Goal: Information Seeking & Learning: Find specific fact

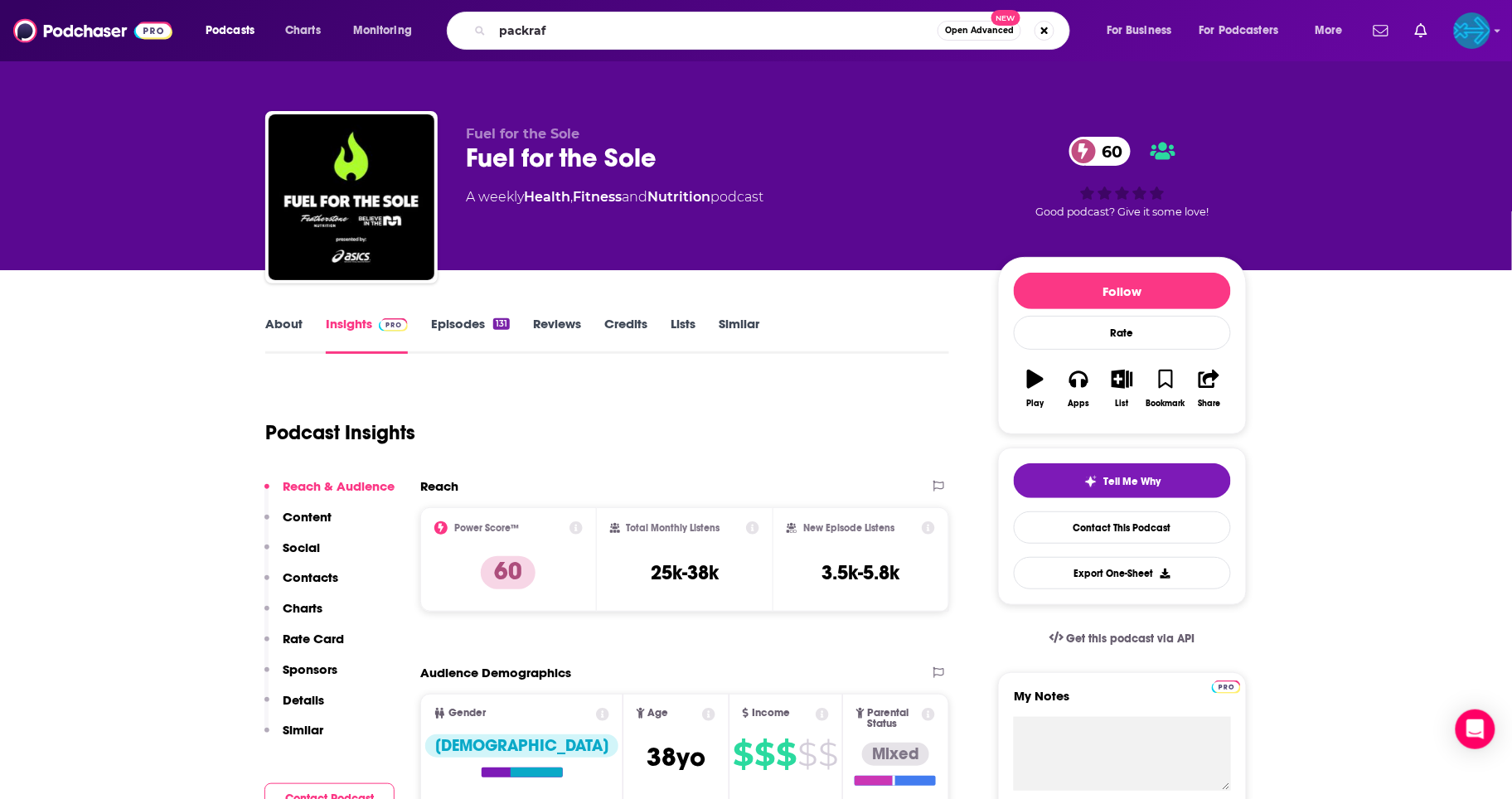
type input "packraft"
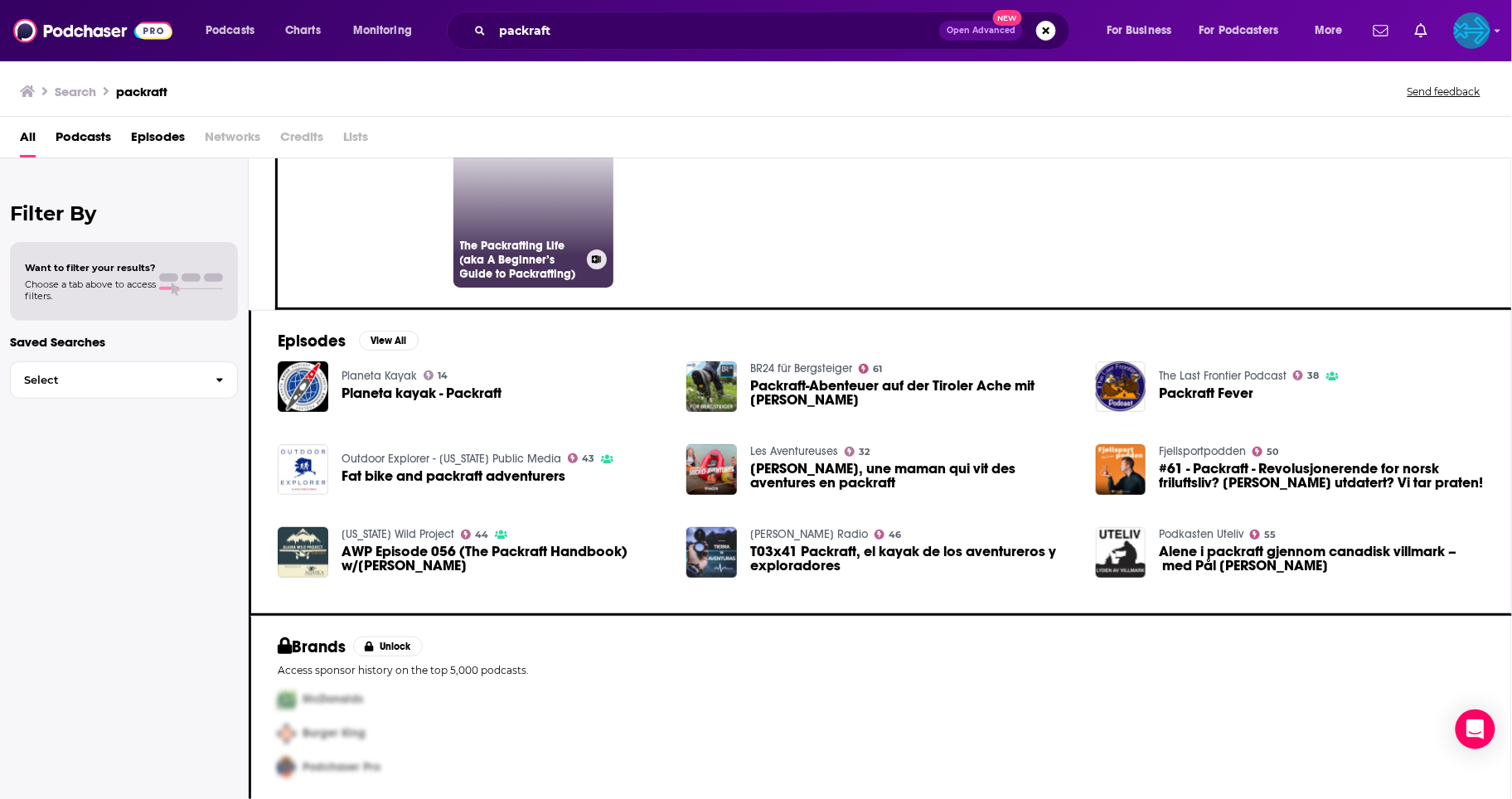
scroll to position [83, 0]
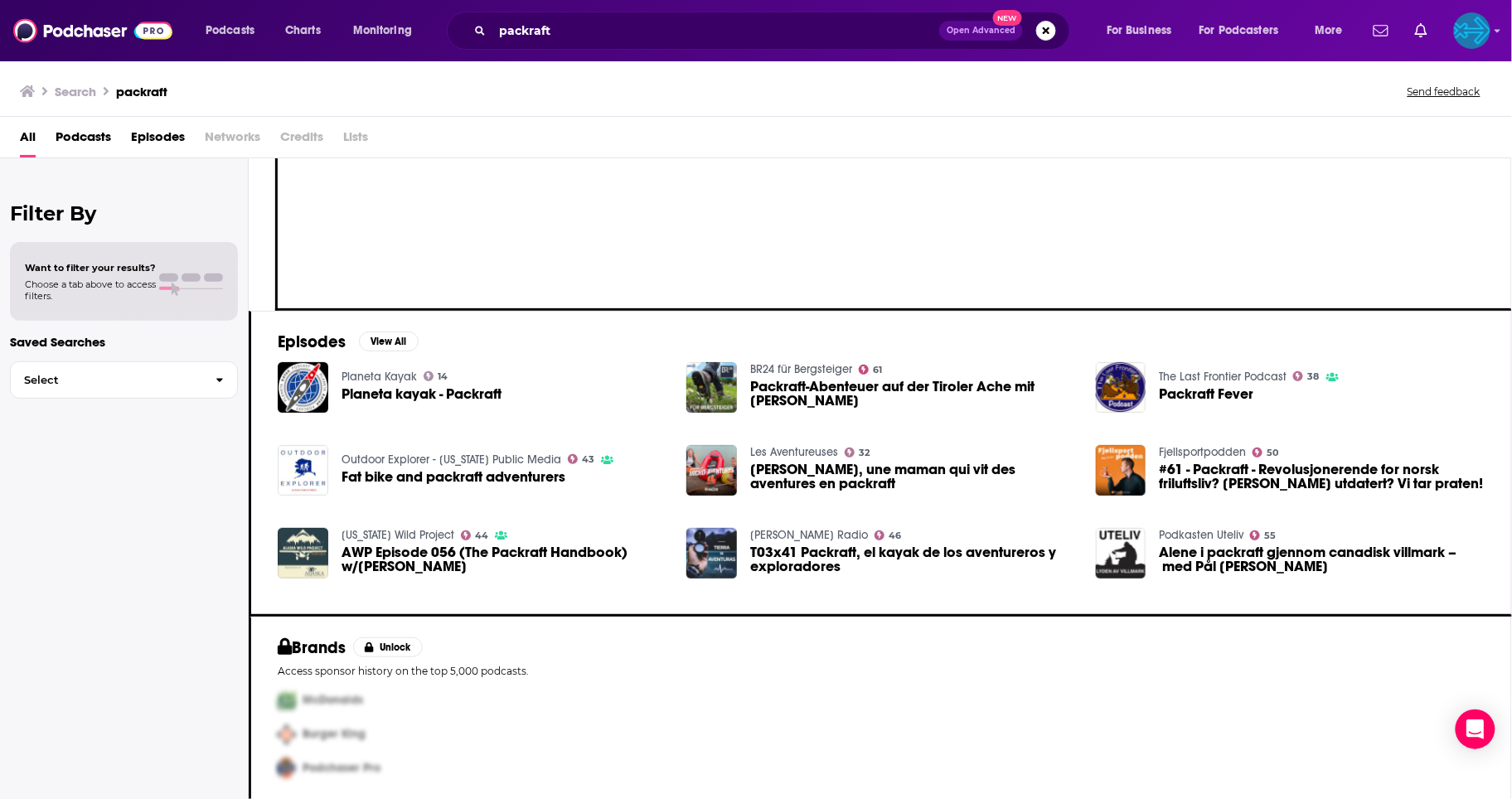
click at [145, 141] on span "Episodes" at bounding box center [158, 140] width 54 height 34
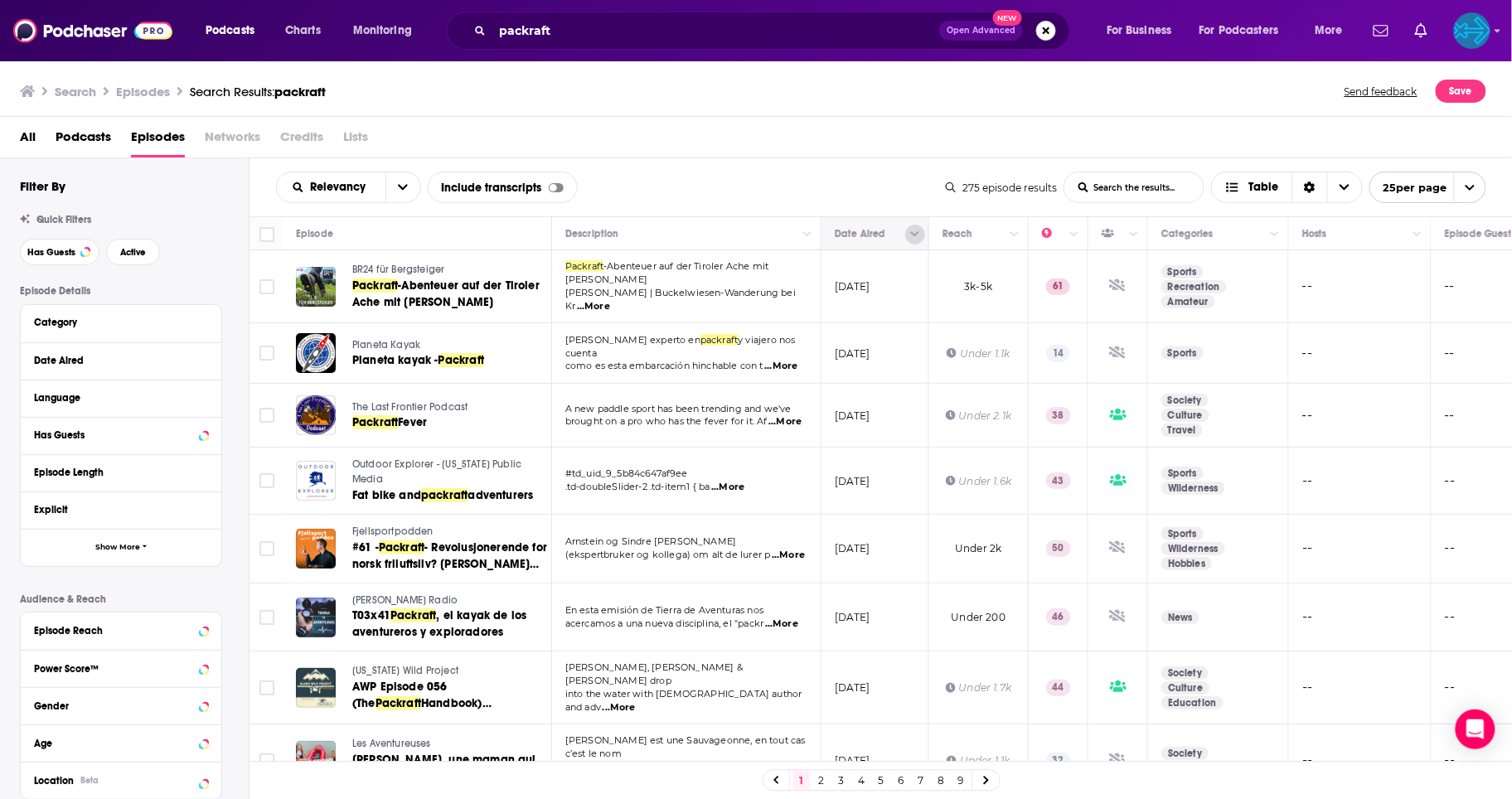
click at [911, 239] on icon "Column Actions" at bounding box center [916, 234] width 9 height 10
click at [911, 244] on div at bounding box center [756, 399] width 1512 height 799
click at [879, 236] on icon "Move" at bounding box center [873, 233] width 13 height 5
click at [865, 244] on icon "Move" at bounding box center [873, 233] width 20 height 20
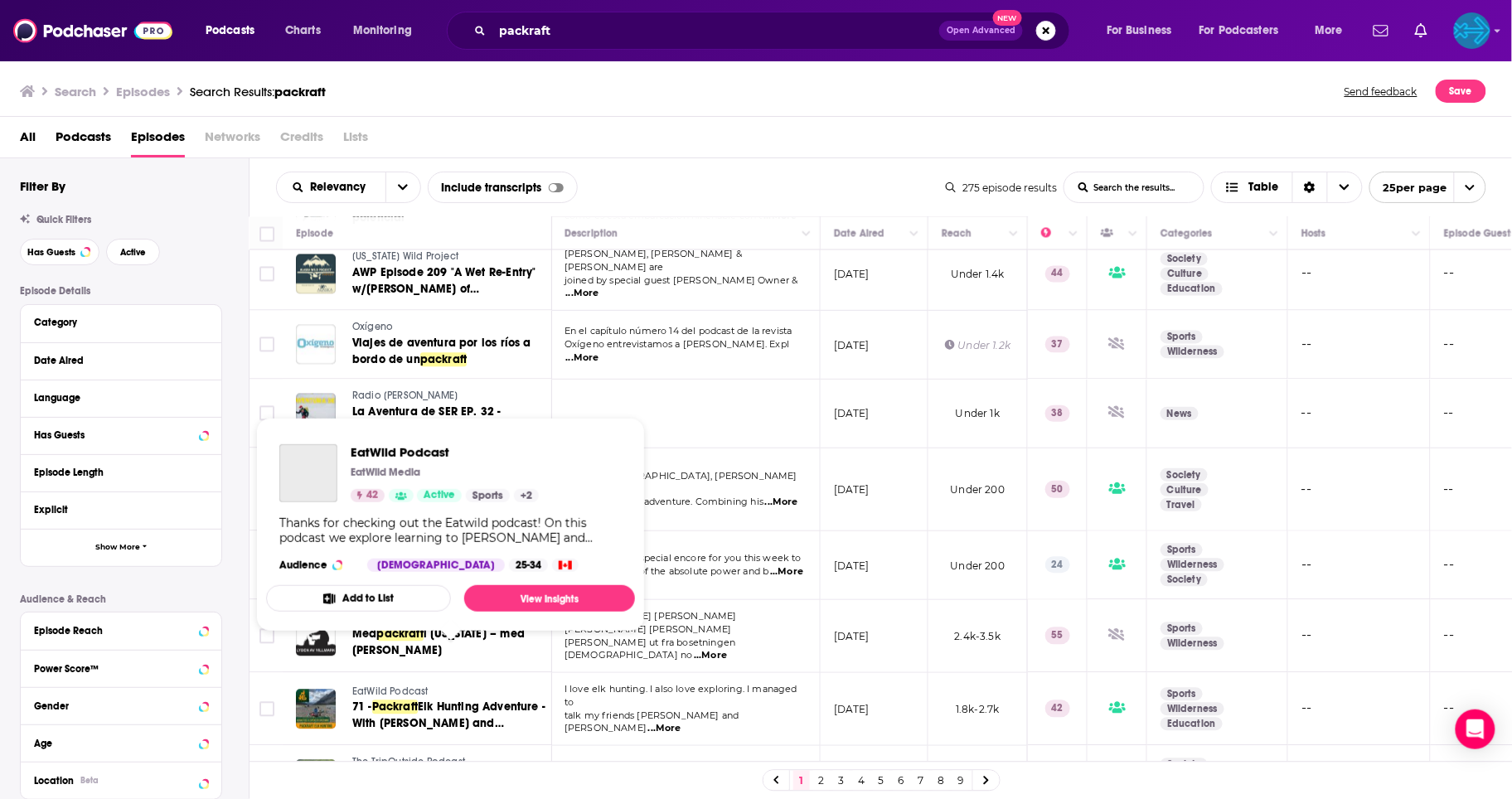
scroll to position [1199, 1]
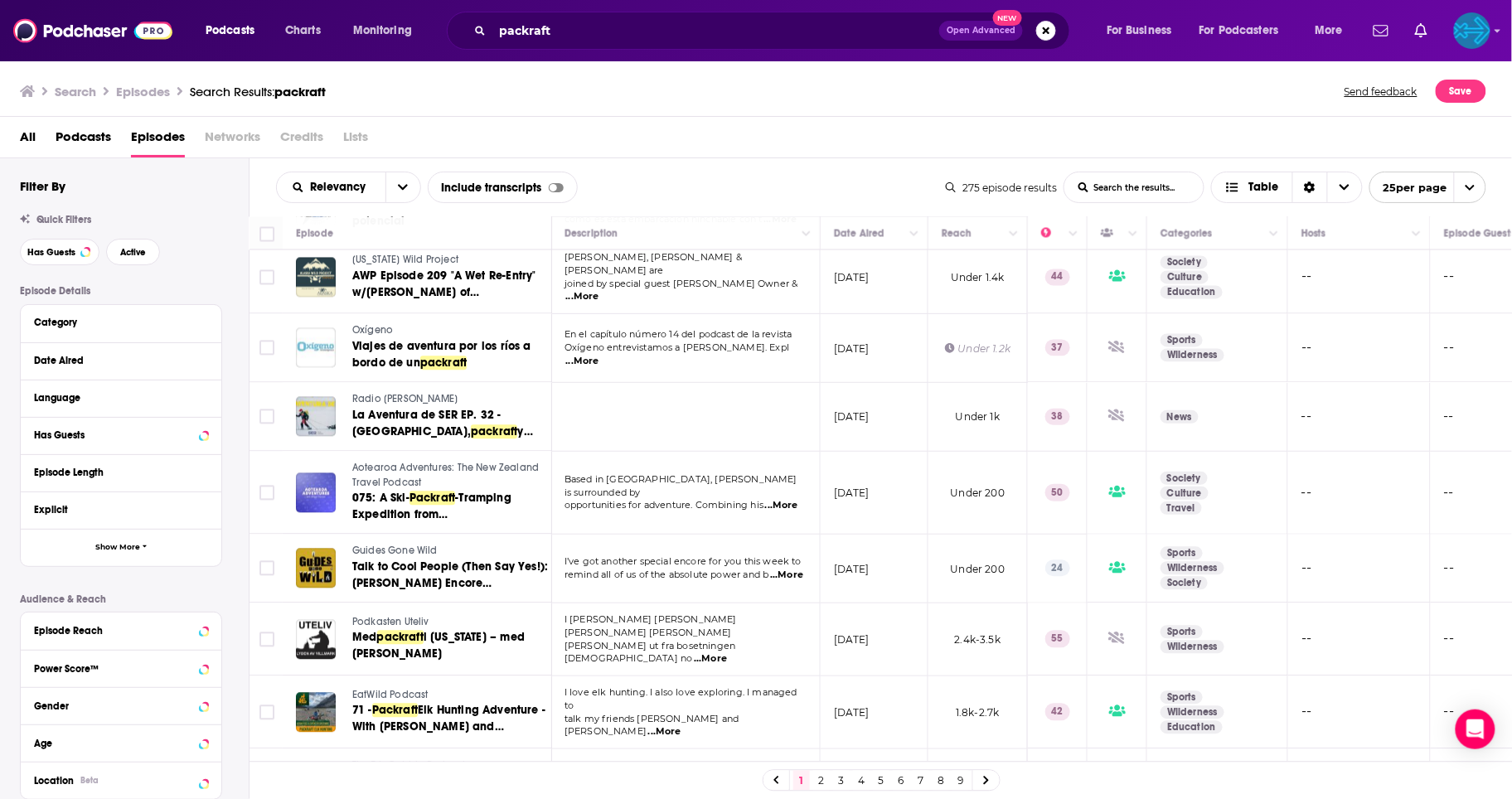
click at [817, 774] on link "2" at bounding box center [821, 780] width 16 height 20
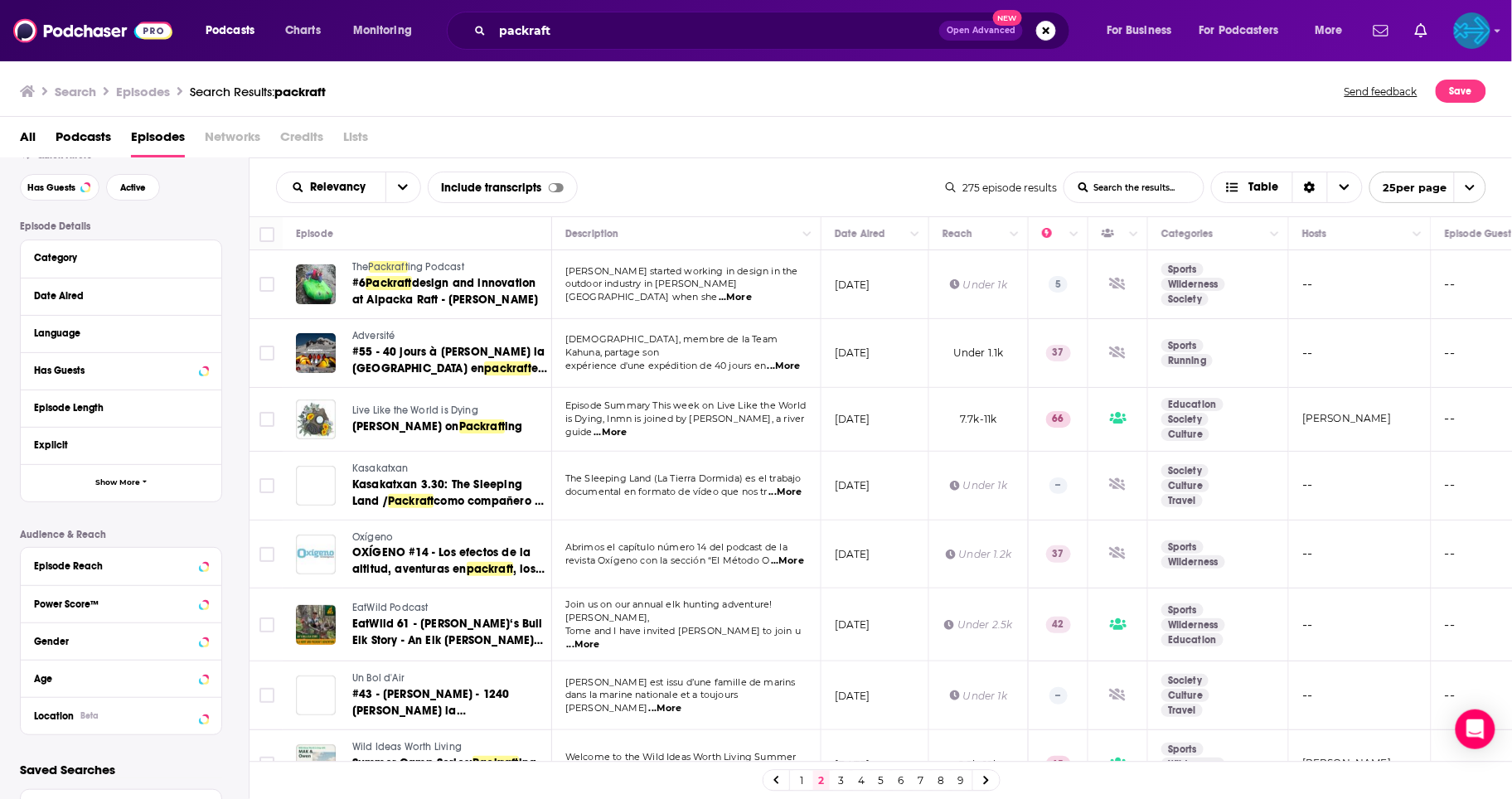
scroll to position [20, 0]
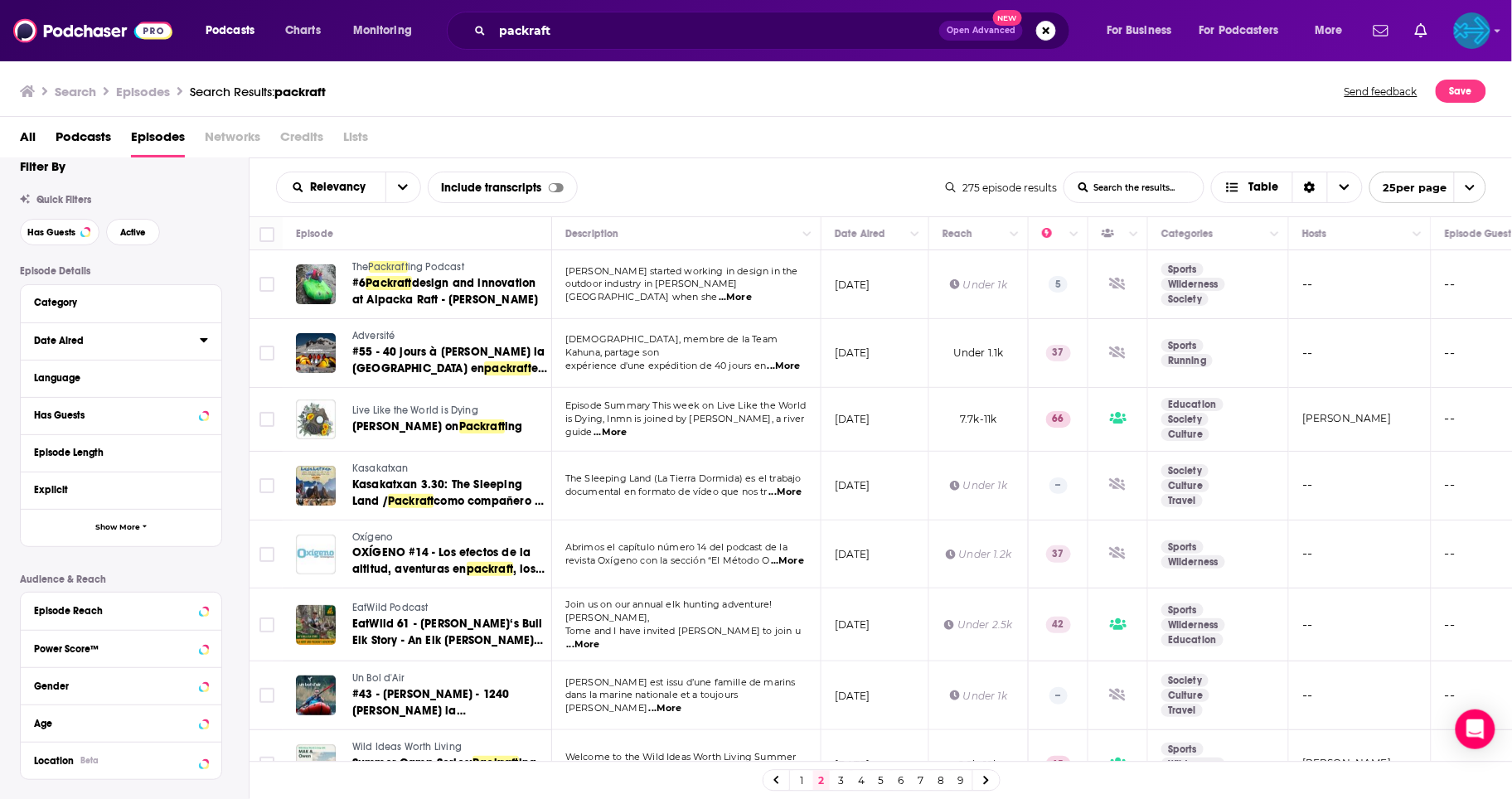
click at [99, 338] on div "Date Aired" at bounding box center [111, 340] width 155 height 11
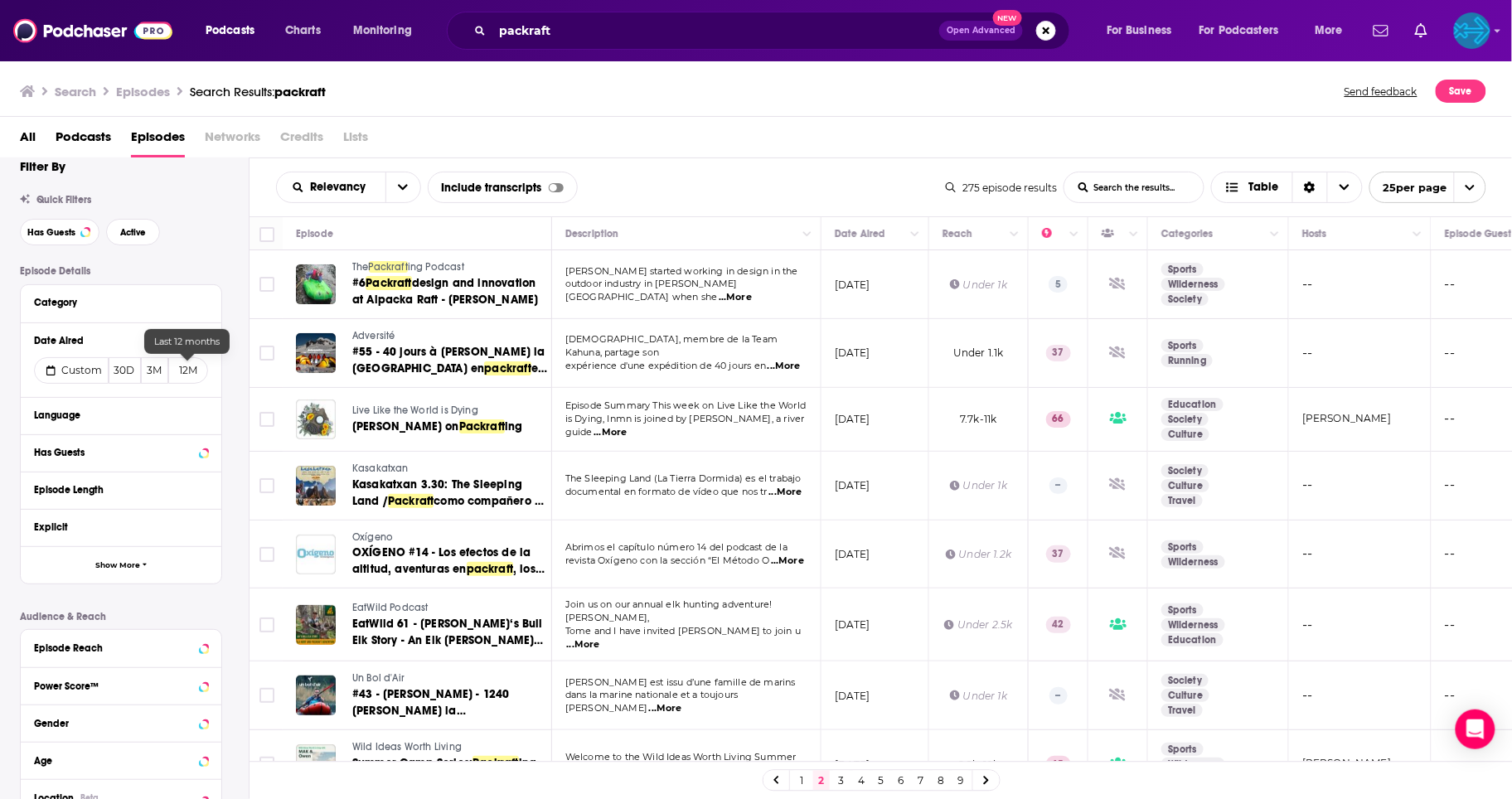
click at [178, 370] on button "12M" at bounding box center [188, 370] width 40 height 27
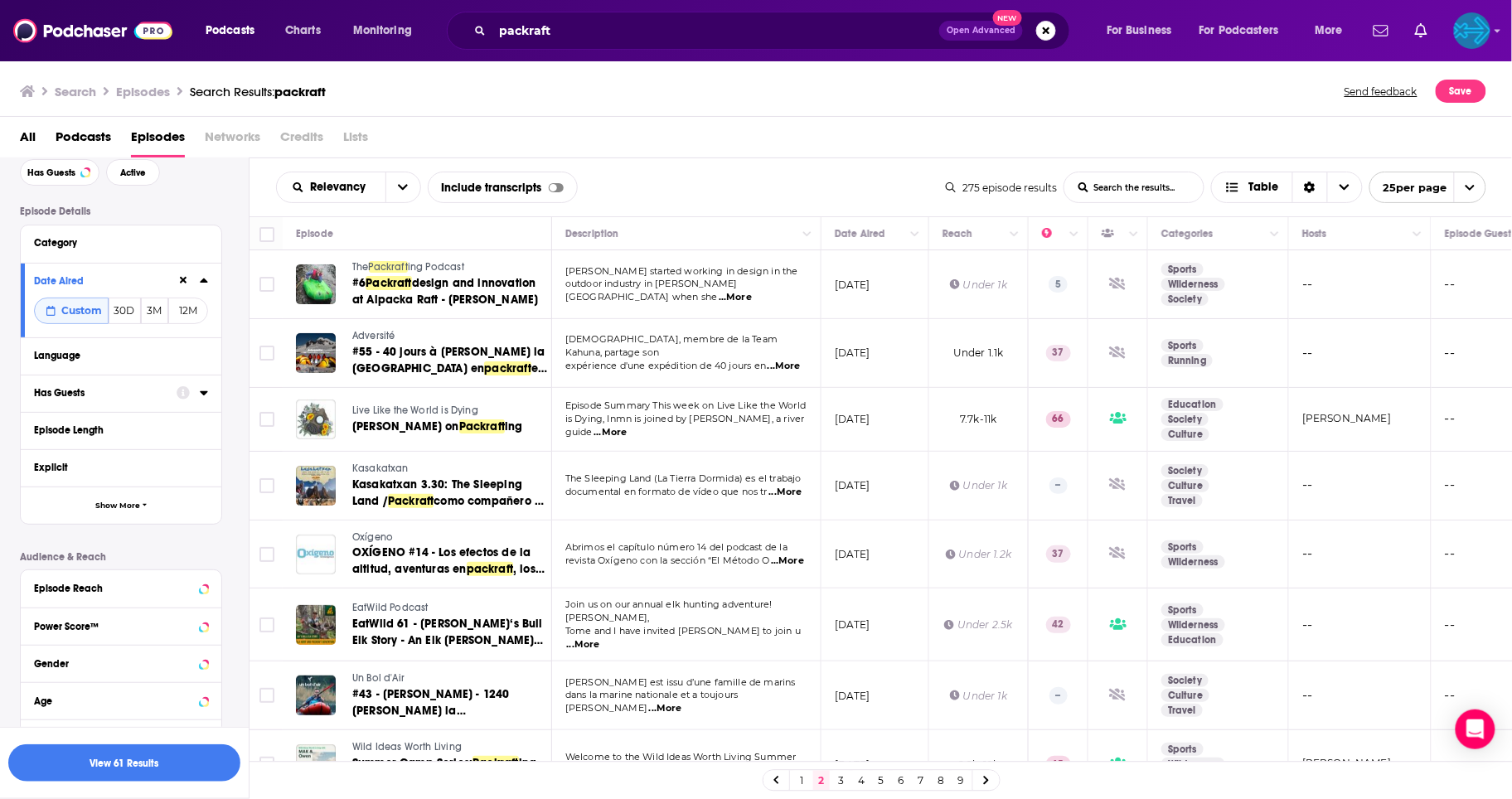
scroll to position [81, 0]
click at [95, 582] on div "Episode Reach" at bounding box center [100, 587] width 132 height 11
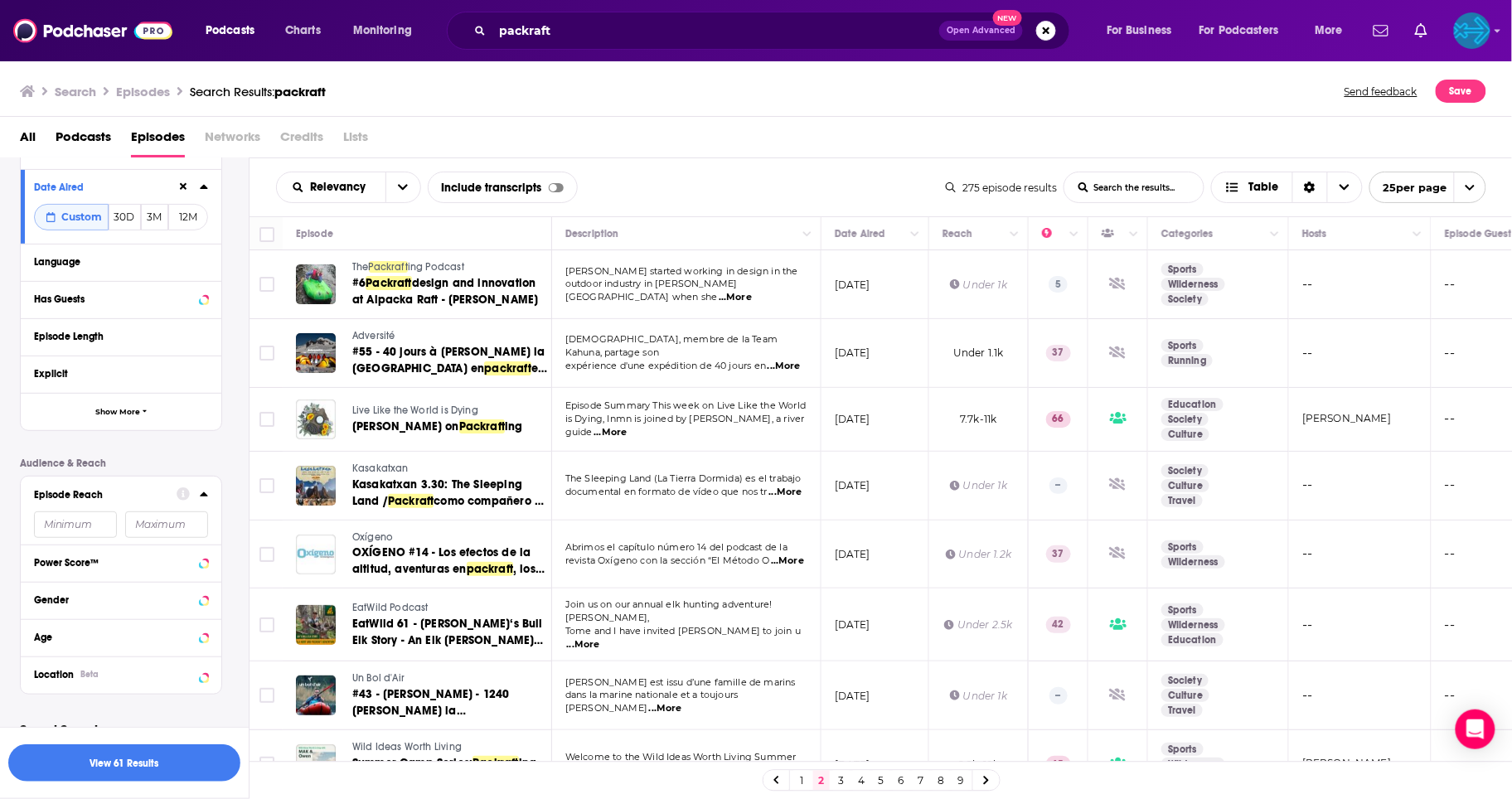
click at [98, 520] on input "number" at bounding box center [76, 524] width 83 height 27
type input "1000"
click at [146, 766] on button "View 20 Results" at bounding box center [124, 763] width 232 height 37
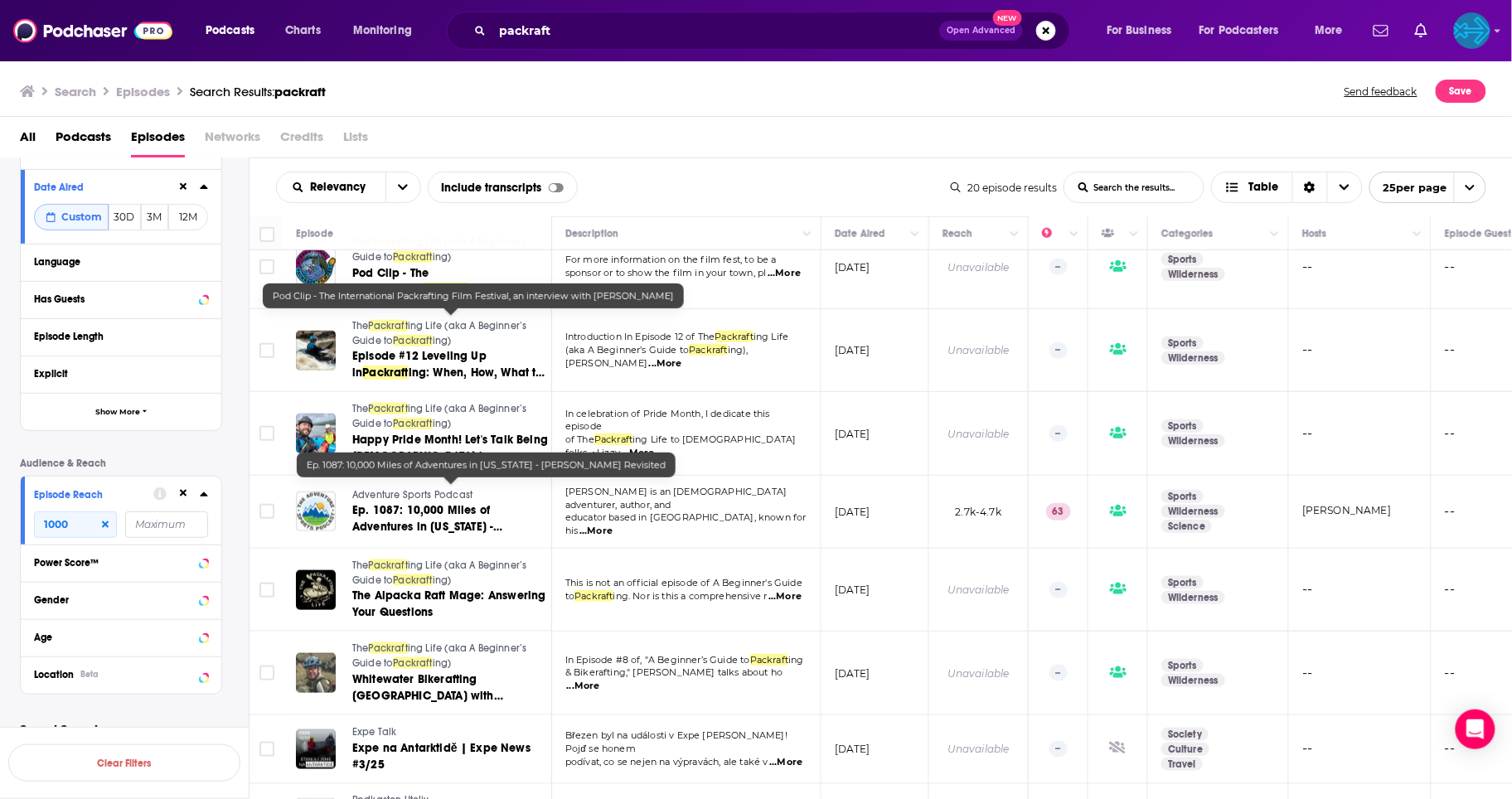
scroll to position [457, 1]
